Goal: Transaction & Acquisition: Purchase product/service

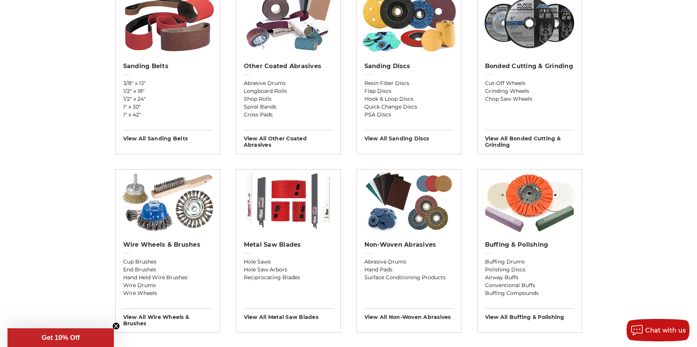
scroll to position [300, 0]
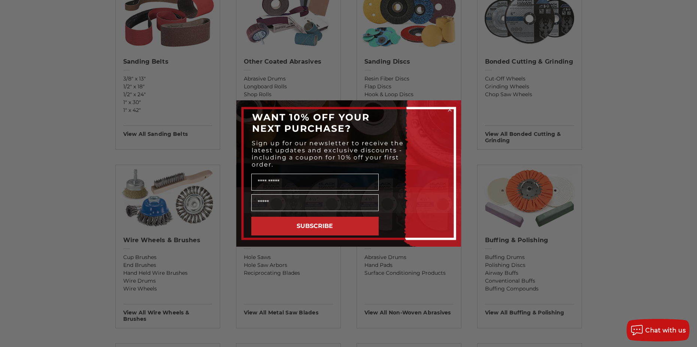
click at [455, 78] on div "Close dialog WANT 10% OFF YOUR NEXT PURCHASE? Sign up for our newsletter to rec…" at bounding box center [348, 173] width 697 height 347
click at [28, 226] on div "Close dialog WANT 10% OFF YOUR NEXT PURCHASE? Sign up for our newsletter to rec…" at bounding box center [348, 173] width 697 height 347
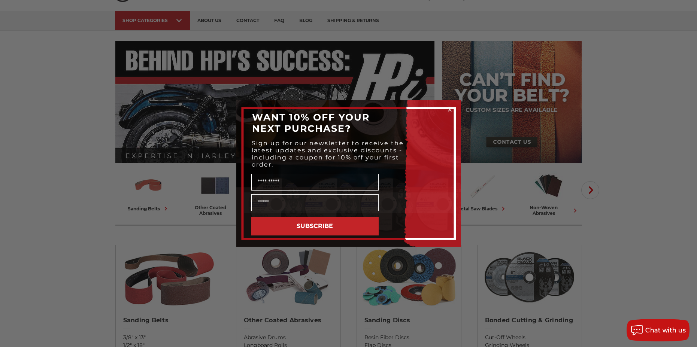
scroll to position [37, 0]
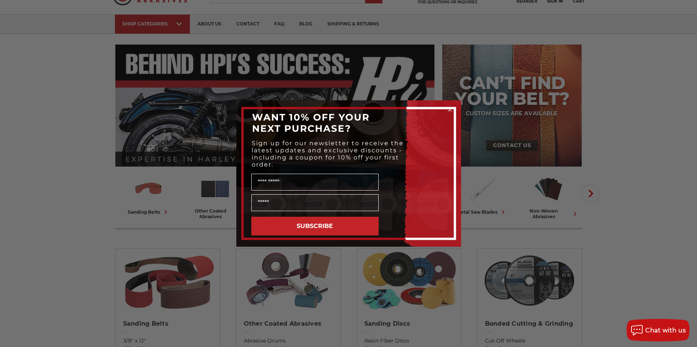
click at [449, 108] on circle "Close dialog" at bounding box center [449, 109] width 7 height 7
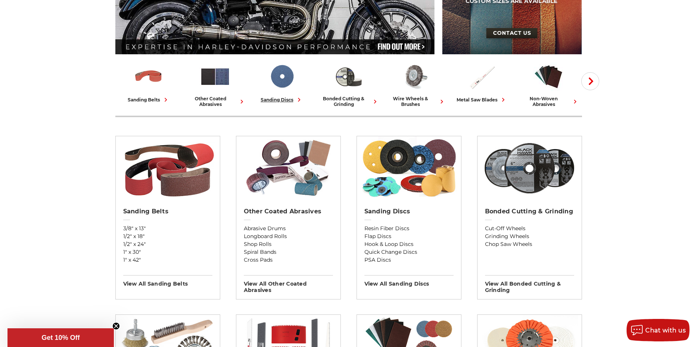
scroll to position [187, 0]
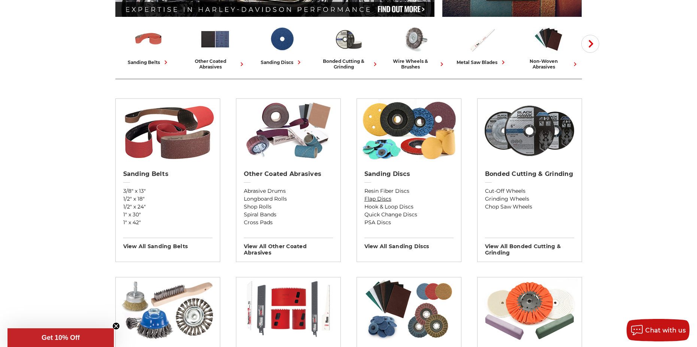
click at [385, 197] on link "Flap Discs" at bounding box center [408, 199] width 89 height 8
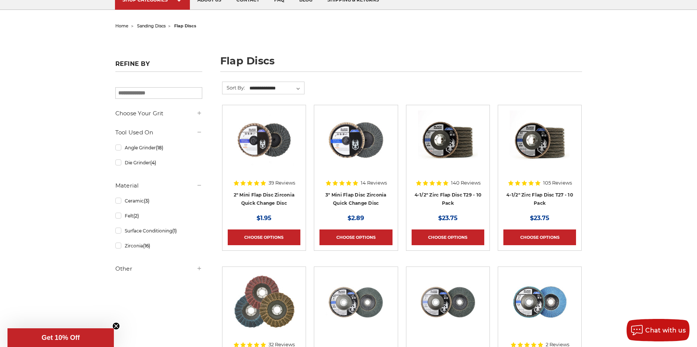
scroll to position [75, 0]
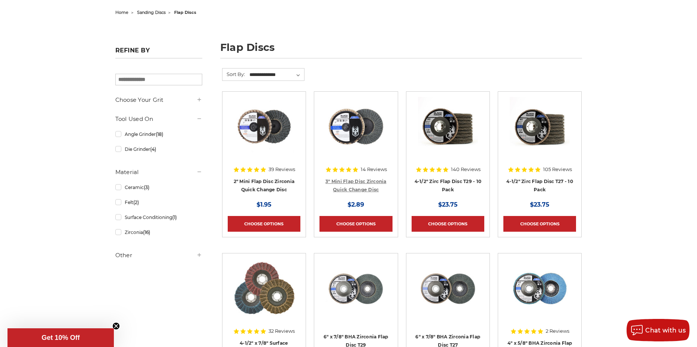
click at [355, 186] on link "3" Mini Flap Disc Zirconia Quick Change Disc" at bounding box center [355, 186] width 61 height 14
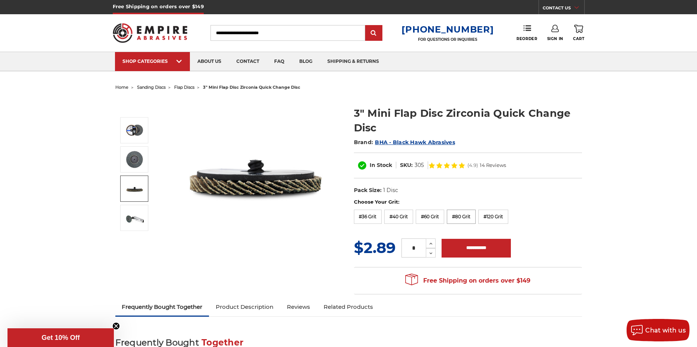
click at [467, 218] on label "#80 Grit" at bounding box center [461, 217] width 29 height 14
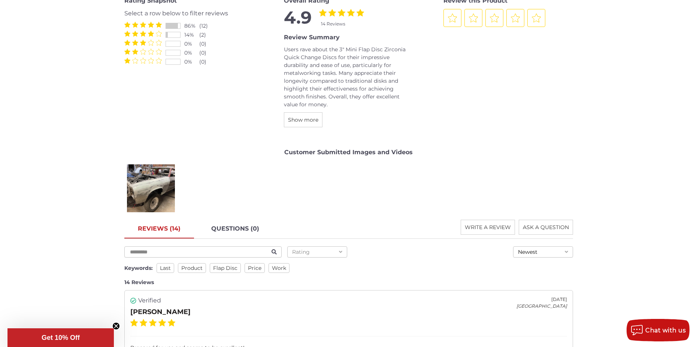
scroll to position [936, 0]
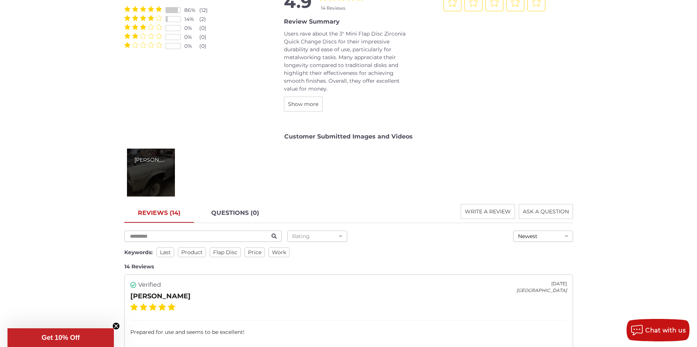
click at [139, 174] on div "Jack A." at bounding box center [151, 173] width 48 height 48
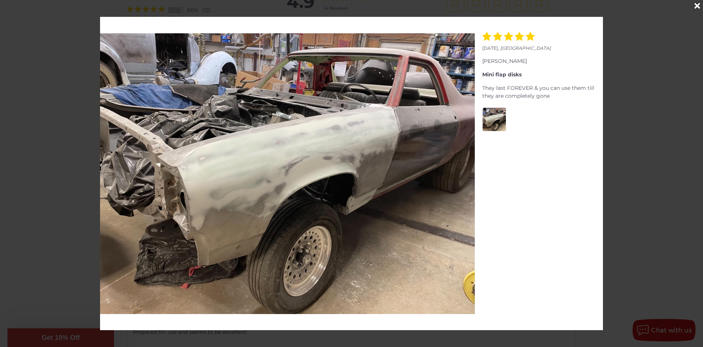
click at [23, 116] on div at bounding box center [351, 173] width 703 height 347
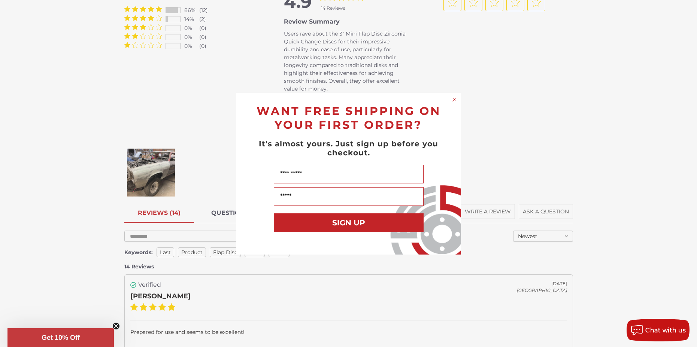
click at [454, 100] on circle "Close dialog" at bounding box center [454, 99] width 7 height 7
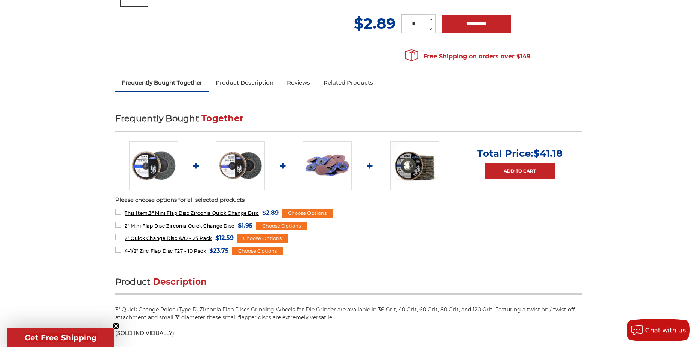
scroll to position [225, 0]
click at [168, 236] on span "2" Quick Change Disc A/O - 25 Pack" at bounding box center [168, 238] width 87 height 6
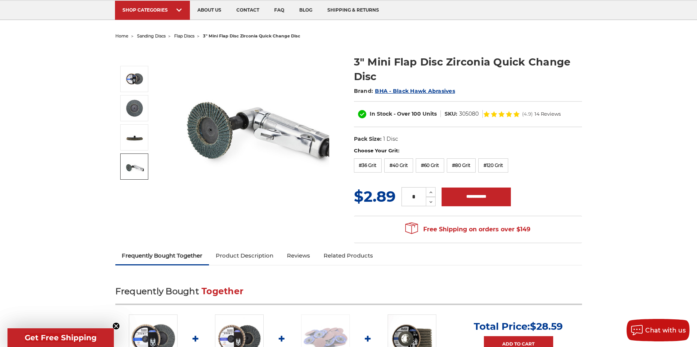
scroll to position [37, 0]
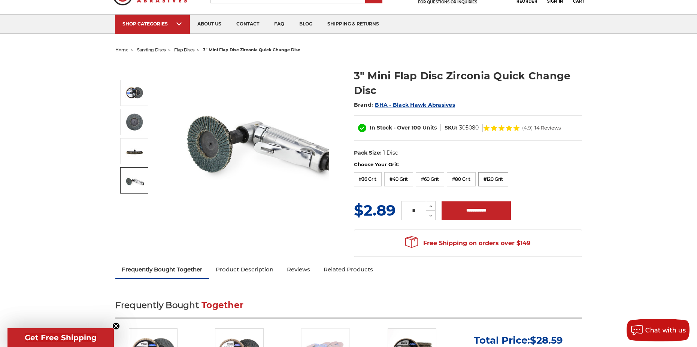
click at [497, 176] on label "#120 Grit" at bounding box center [493, 179] width 30 height 14
click at [468, 177] on label "#80 Grit" at bounding box center [461, 179] width 29 height 14
click at [429, 178] on label "#60 Grit" at bounding box center [430, 179] width 28 height 14
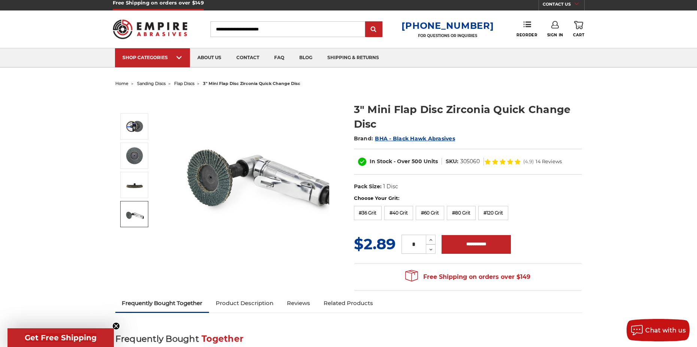
scroll to position [0, 0]
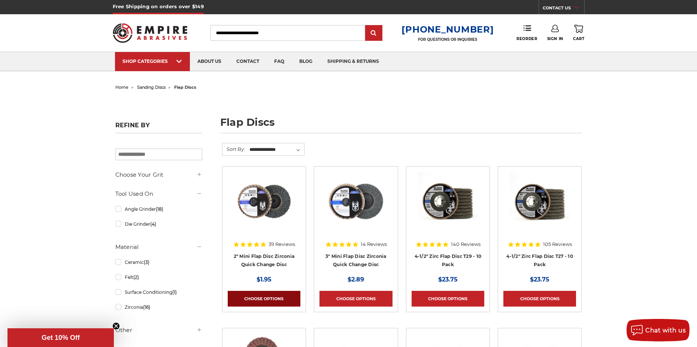
click at [268, 296] on link "Choose Options" at bounding box center [264, 299] width 73 height 16
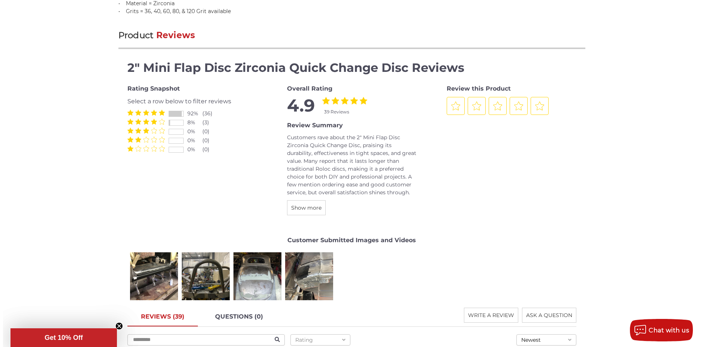
scroll to position [824, 0]
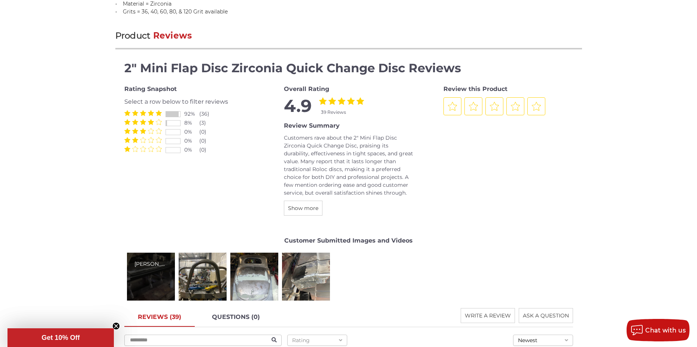
click at [140, 264] on div "Jack A." at bounding box center [150, 264] width 33 height 8
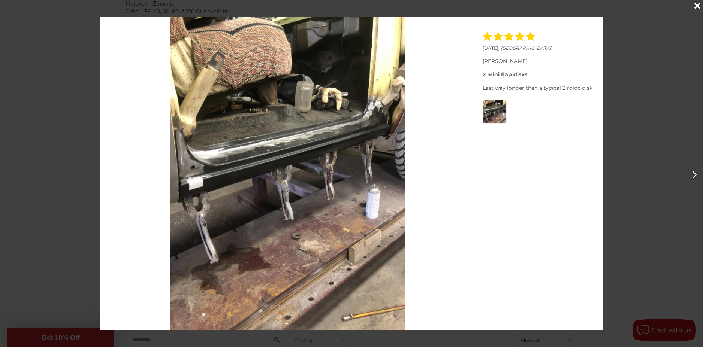
click at [694, 175] on icon "Next" at bounding box center [694, 175] width 5 height 8
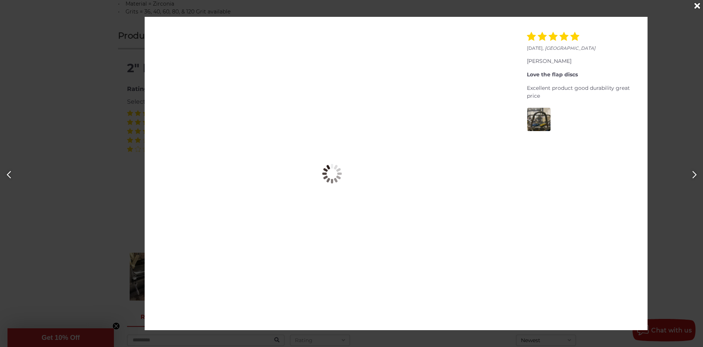
scroll to position [0, 703]
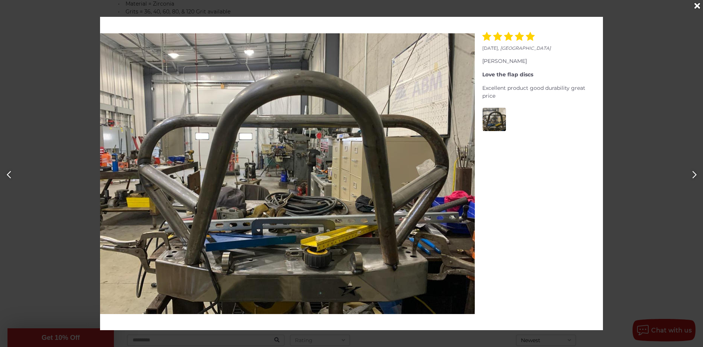
click at [694, 175] on icon "Next" at bounding box center [694, 175] width 5 height 8
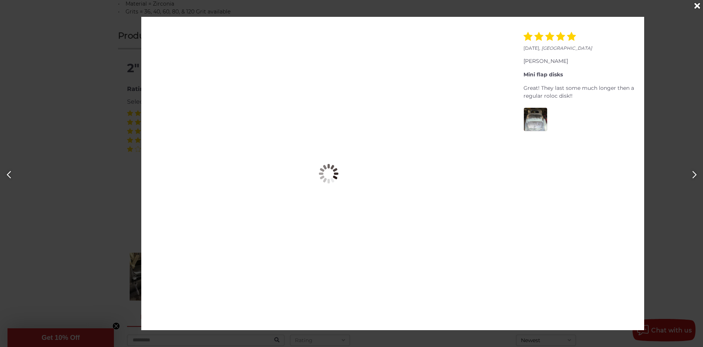
scroll to position [0, 1405]
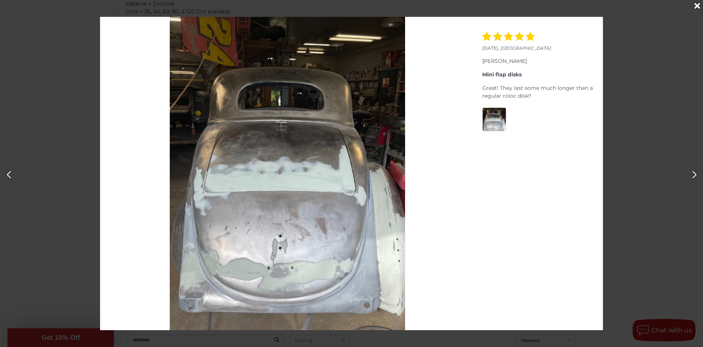
click at [691, 170] on button "Next" at bounding box center [693, 174] width 17 height 17
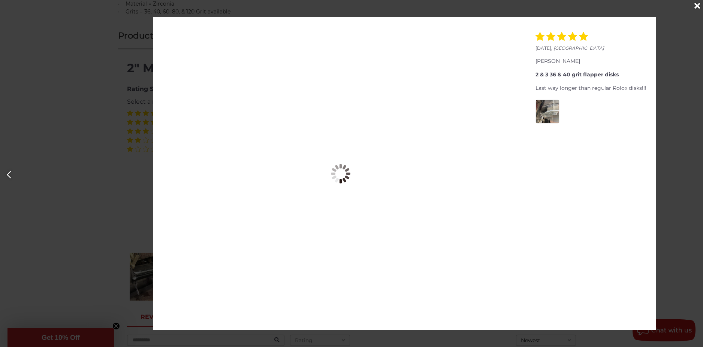
scroll to position [0, 2108]
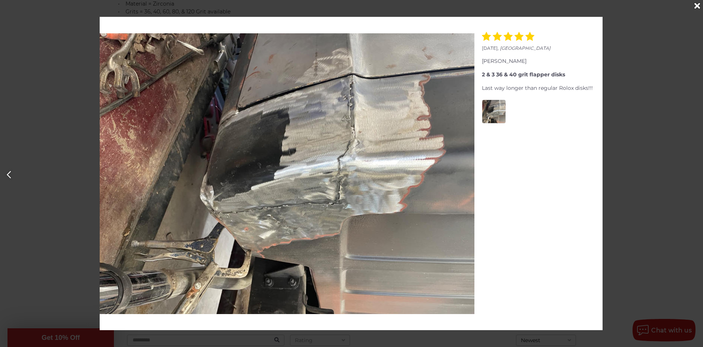
click at [10, 176] on icon "Previous" at bounding box center [8, 175] width 5 height 8
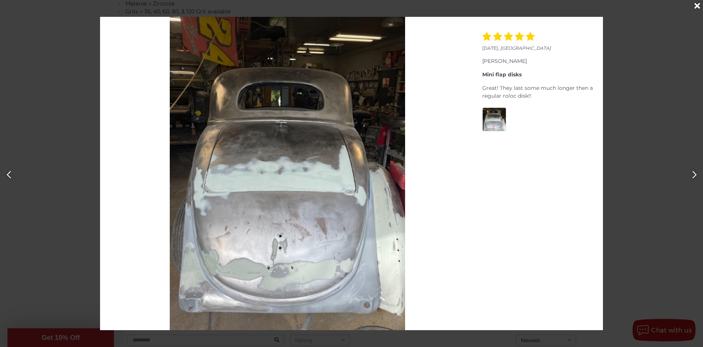
click at [10, 176] on icon "Previous" at bounding box center [8, 175] width 5 height 8
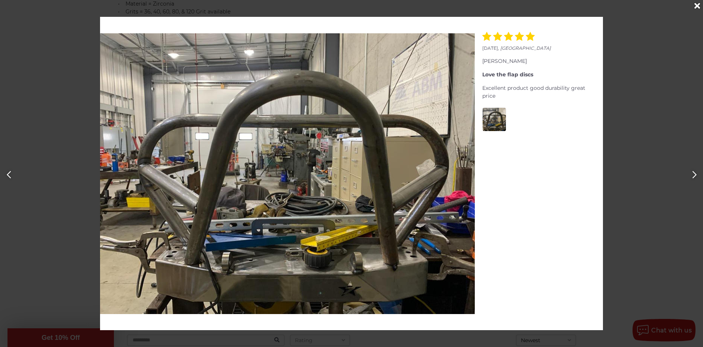
click at [10, 176] on icon "Previous" at bounding box center [8, 175] width 5 height 8
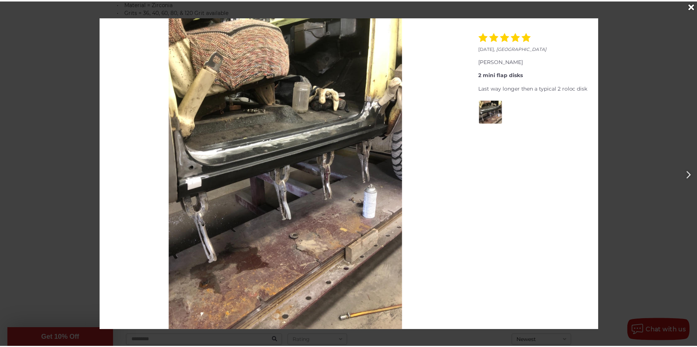
scroll to position [0, 0]
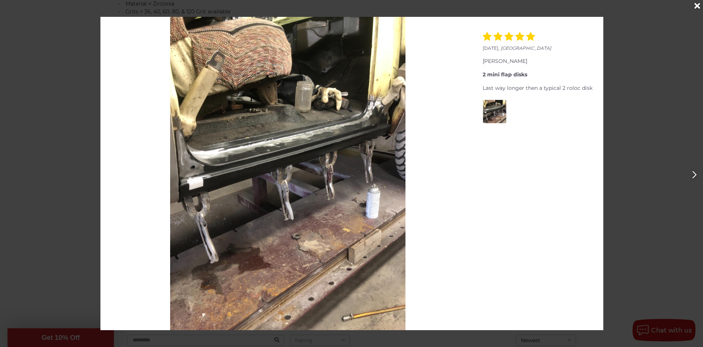
click at [694, 7] on icon "Close" at bounding box center [697, 6] width 6 height 8
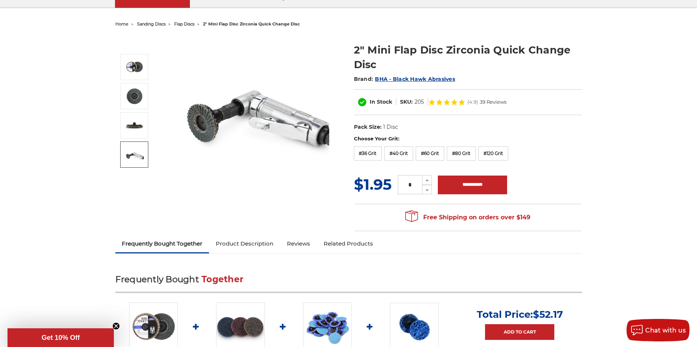
scroll to position [37, 0]
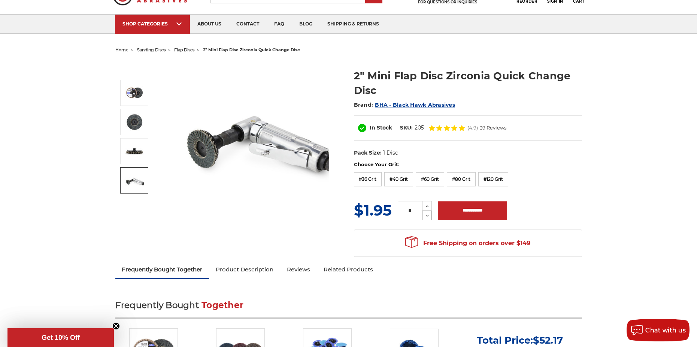
click at [427, 214] on icon at bounding box center [427, 216] width 6 height 7
click at [424, 205] on icon at bounding box center [427, 206] width 6 height 7
click at [426, 204] on icon at bounding box center [427, 206] width 6 height 7
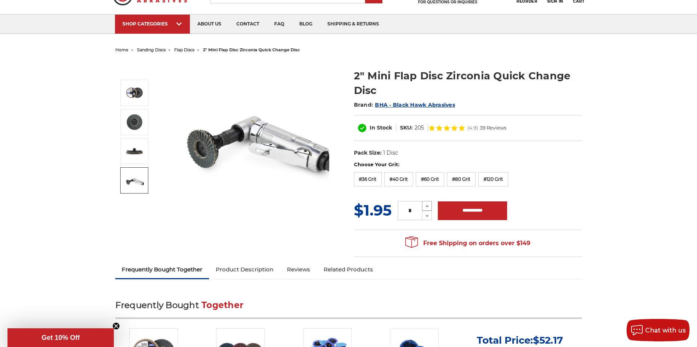
type input "*"
